Goal: Transaction & Acquisition: Obtain resource

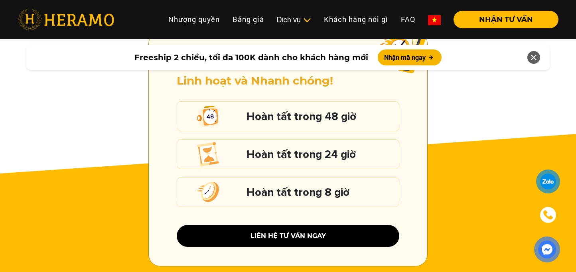
scroll to position [1276, 0]
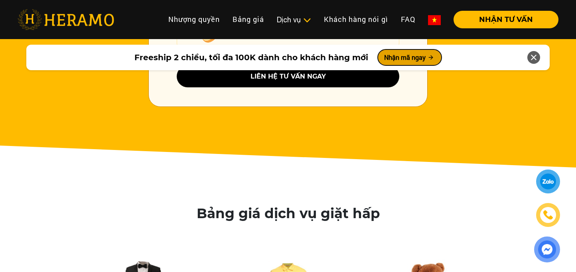
click at [400, 52] on button "Nhận mã ngay" at bounding box center [410, 57] width 64 height 16
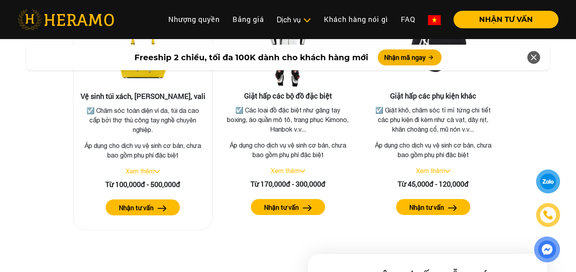
scroll to position [1767, 0]
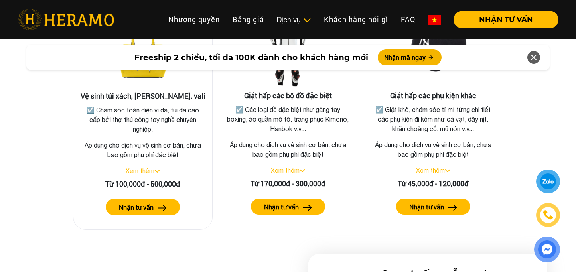
click at [150, 167] on link "Xem thêm" at bounding box center [140, 170] width 29 height 7
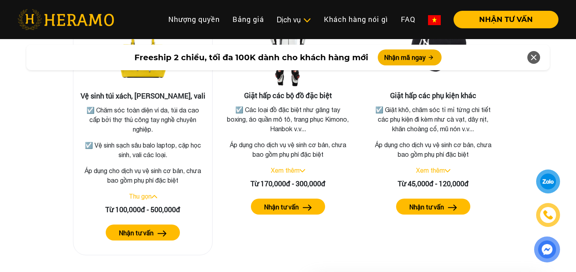
click at [130, 228] on label "Nhận tư vấn" at bounding box center [136, 233] width 35 height 10
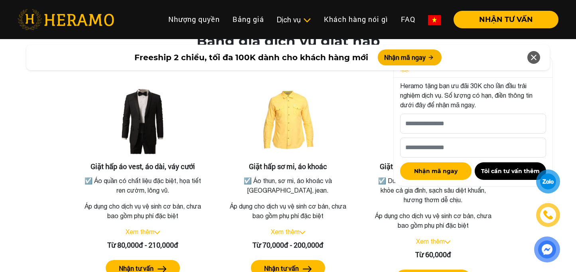
scroll to position [1289, 0]
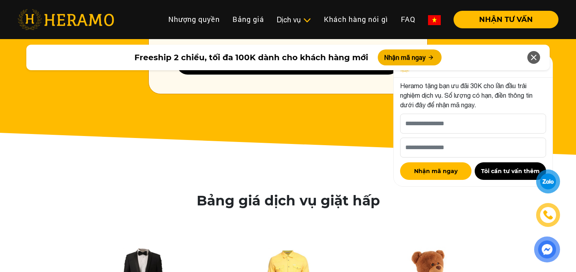
click at [534, 62] on icon at bounding box center [534, 57] width 10 height 14
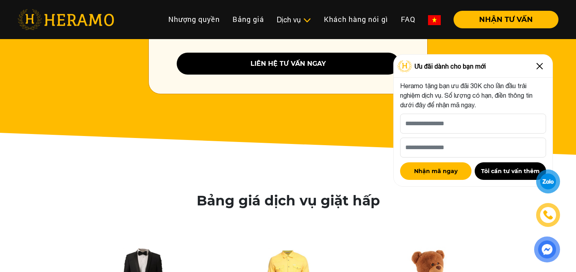
scroll to position [1129, 0]
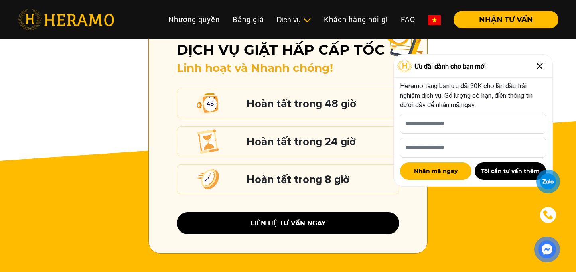
click at [543, 64] on img at bounding box center [539, 66] width 13 height 13
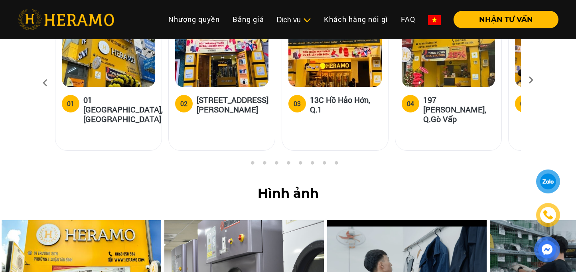
scroll to position [3043, 0]
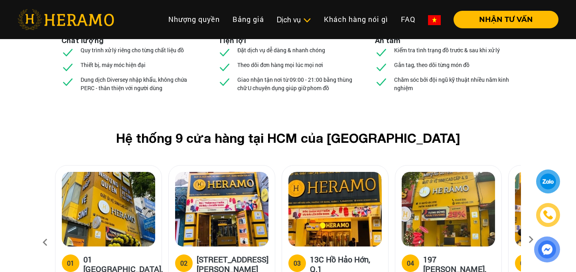
click at [120, 254] on h5 "01 [GEOGRAPHIC_DATA], [GEOGRAPHIC_DATA]" at bounding box center [122, 268] width 79 height 29
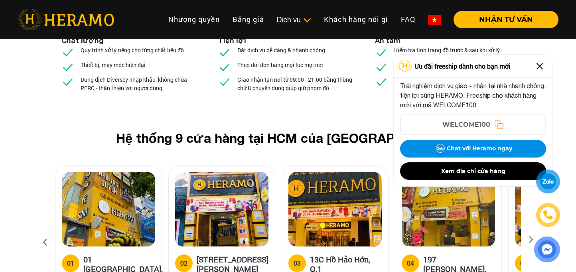
click at [536, 67] on img at bounding box center [539, 66] width 13 height 13
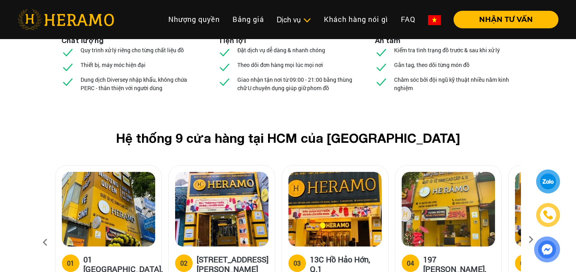
click at [532, 240] on icon at bounding box center [530, 242] width 14 height 5
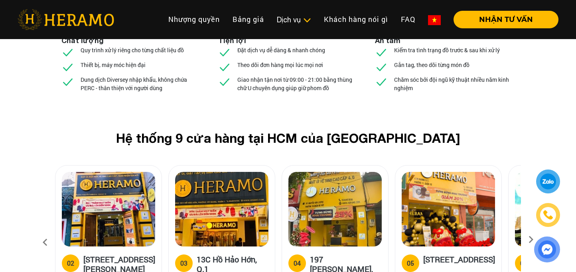
click at [529, 240] on icon at bounding box center [530, 242] width 14 height 5
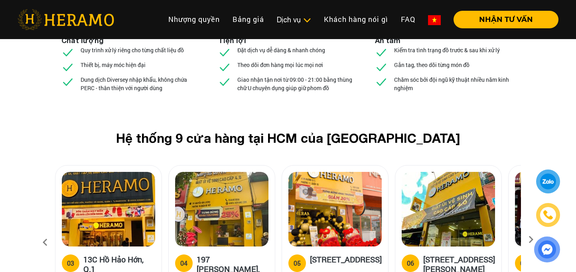
click at [535, 240] on icon at bounding box center [530, 242] width 14 height 5
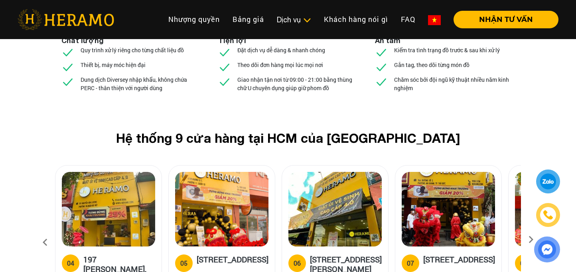
click at [535, 240] on icon at bounding box center [530, 242] width 14 height 5
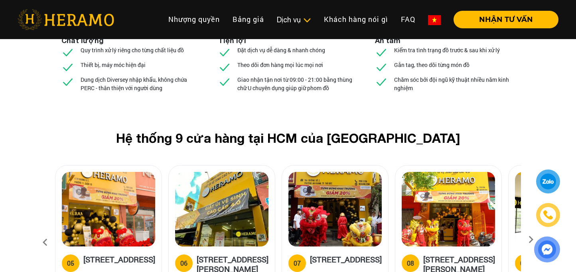
click at [535, 240] on icon at bounding box center [530, 242] width 14 height 5
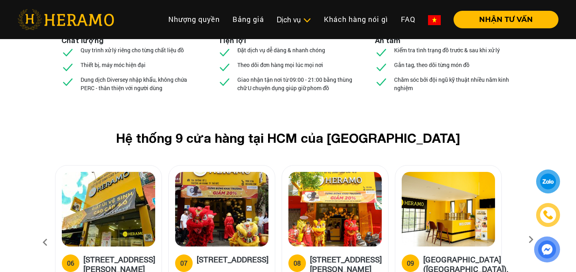
click at [535, 240] on icon at bounding box center [530, 242] width 14 height 5
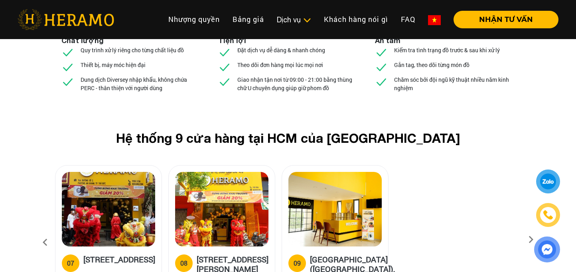
click at [45, 232] on icon at bounding box center [45, 243] width 14 height 22
click at [47, 232] on icon at bounding box center [45, 243] width 14 height 22
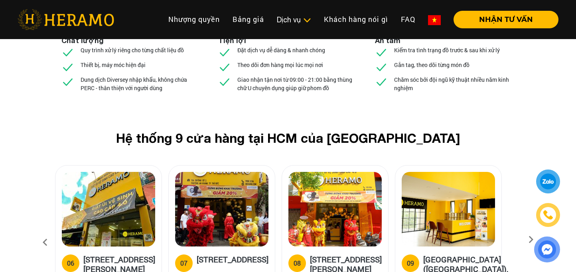
click at [48, 232] on icon at bounding box center [45, 243] width 14 height 22
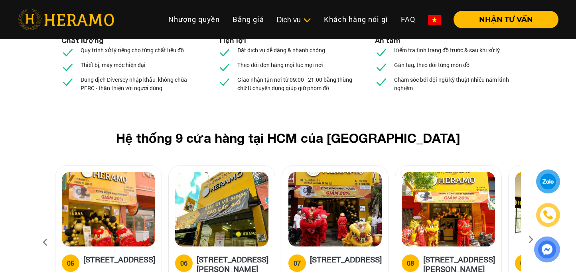
click at [48, 232] on icon at bounding box center [45, 243] width 14 height 22
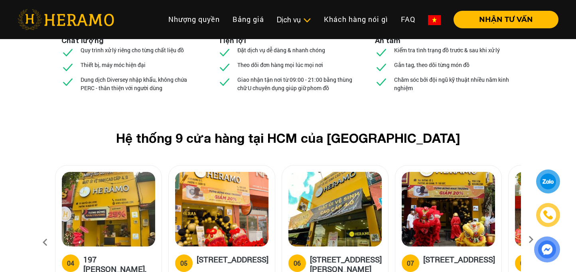
click at [48, 232] on icon at bounding box center [45, 243] width 14 height 22
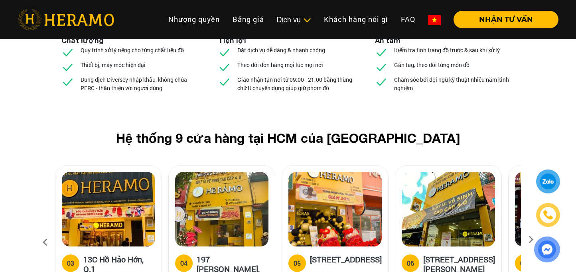
click at [48, 232] on icon at bounding box center [45, 243] width 14 height 22
click at [47, 232] on icon at bounding box center [45, 243] width 14 height 22
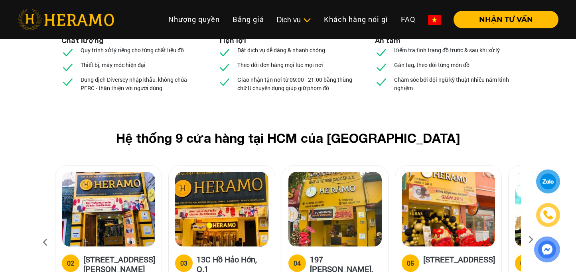
click at [47, 232] on icon at bounding box center [45, 243] width 14 height 22
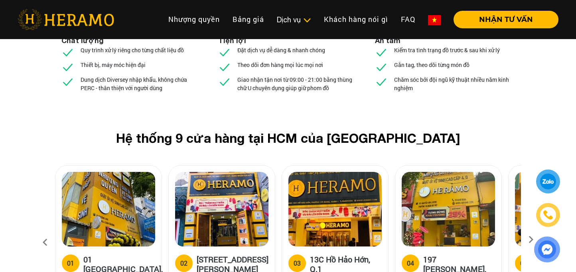
click at [48, 232] on icon at bounding box center [45, 243] width 14 height 22
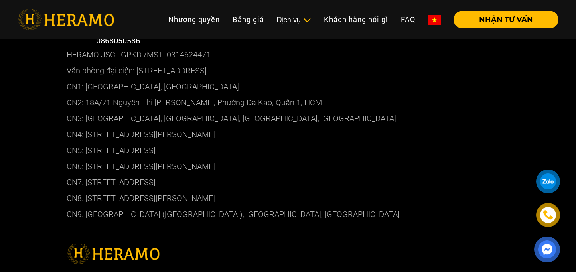
scroll to position [4318, 0]
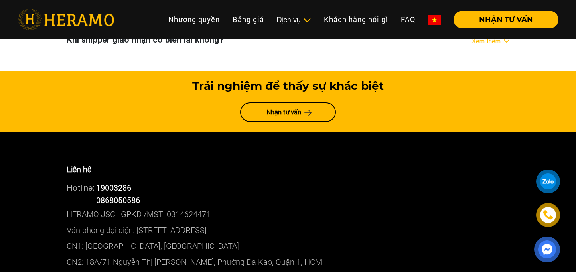
click at [190, 238] on p "CN1: [GEOGRAPHIC_DATA], [GEOGRAPHIC_DATA]" at bounding box center [288, 246] width 443 height 16
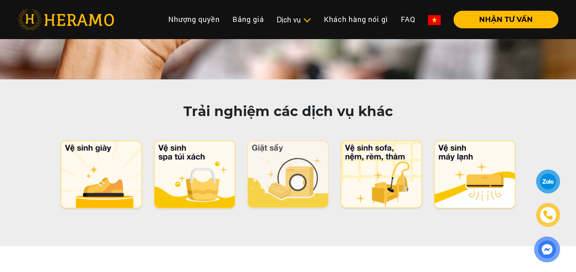
scroll to position [3906, 0]
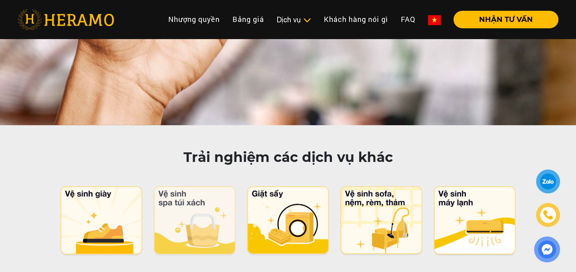
click at [203, 186] on img at bounding box center [195, 221] width 84 height 71
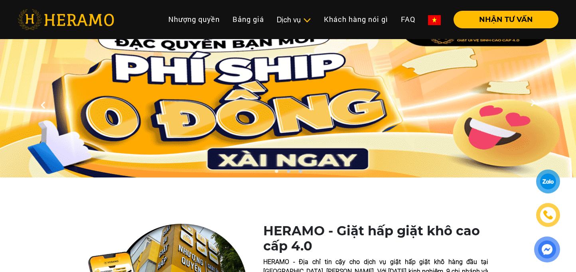
scroll to position [0, 0]
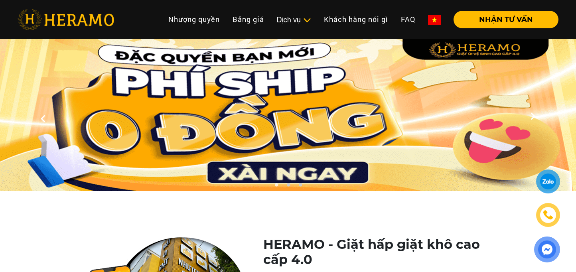
click at [342, 128] on img at bounding box center [288, 115] width 576 height 152
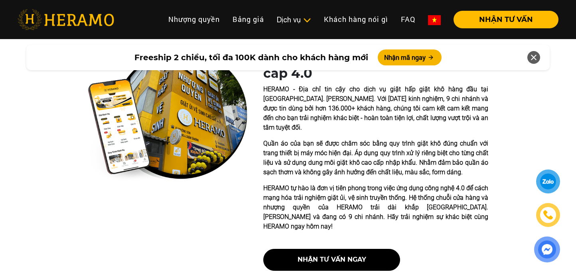
scroll to position [159, 0]
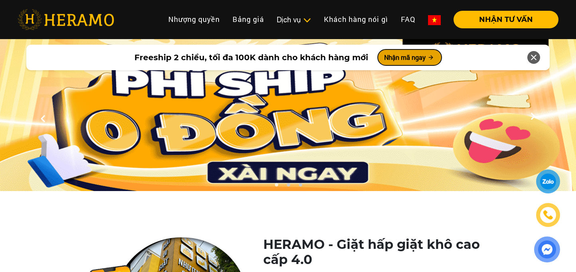
click at [407, 59] on button "Nhận mã ngay" at bounding box center [410, 57] width 64 height 16
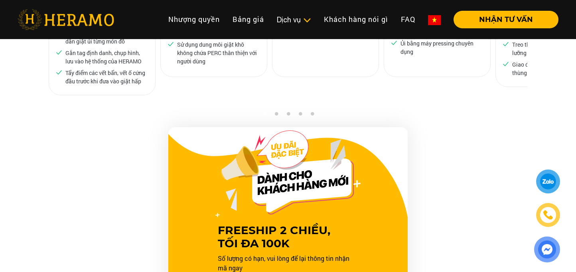
scroll to position [810, 0]
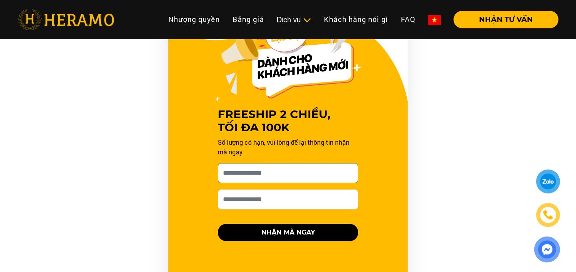
click at [296, 164] on input "[PERSON_NAME] xin tên của bạn nhé *" at bounding box center [288, 173] width 140 height 20
type input "**********"
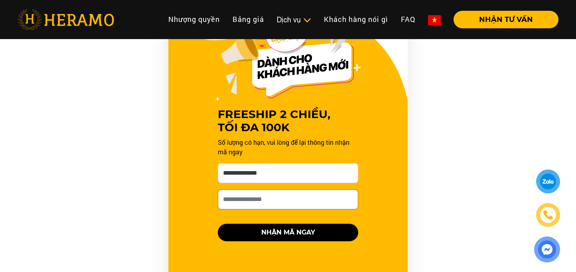
click at [269, 189] on input "Số điện thoại HERAMO có thể liên hệ là *" at bounding box center [288, 199] width 140 height 20
type input "**********"
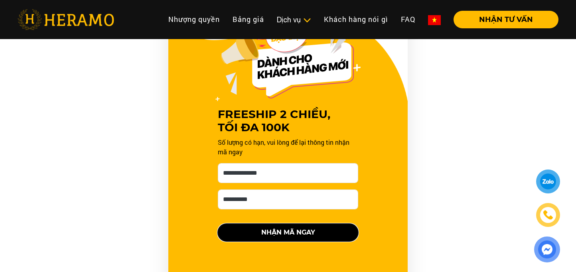
click at [271, 224] on button "NHẬN MÃ NGAY" at bounding box center [288, 233] width 140 height 18
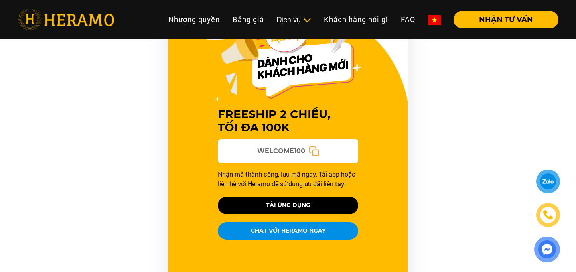
click at [313, 146] on icon at bounding box center [314, 151] width 10 height 10
click at [286, 197] on button "TẢI ỨNG DỤNG" at bounding box center [288, 206] width 140 height 18
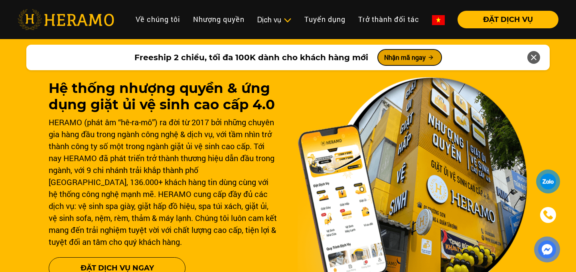
click at [415, 55] on button "Nhận mã ngay" at bounding box center [410, 57] width 64 height 16
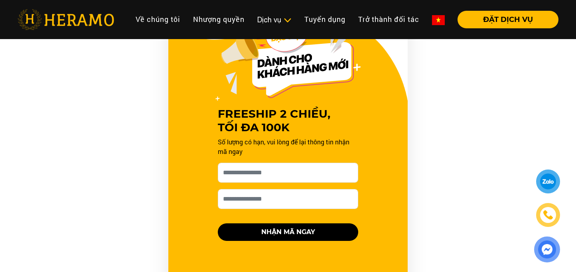
scroll to position [434, 0]
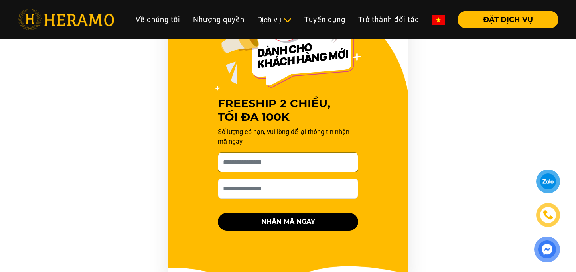
click at [303, 165] on input "[PERSON_NAME] xin tên của bạn nhé *" at bounding box center [288, 162] width 140 height 20
type input "**********"
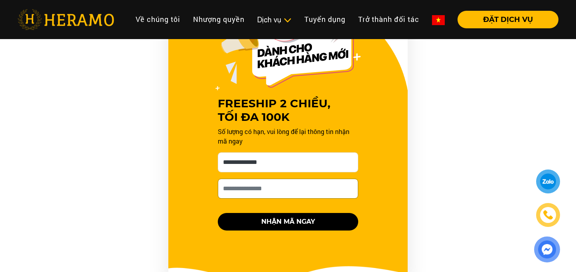
click at [266, 182] on input "Số điện thoại HERAMO có thể liên hệ là *" at bounding box center [288, 189] width 140 height 20
type input "**********"
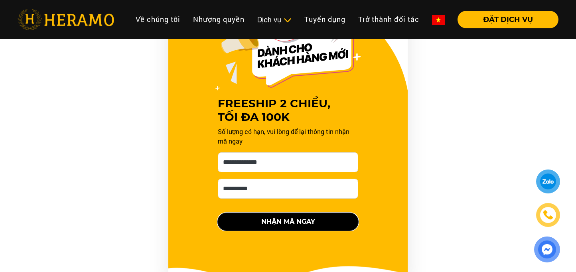
click at [267, 223] on button "NHẬN MÃ NGAY" at bounding box center [288, 222] width 140 height 18
